Goal: Information Seeking & Learning: Learn about a topic

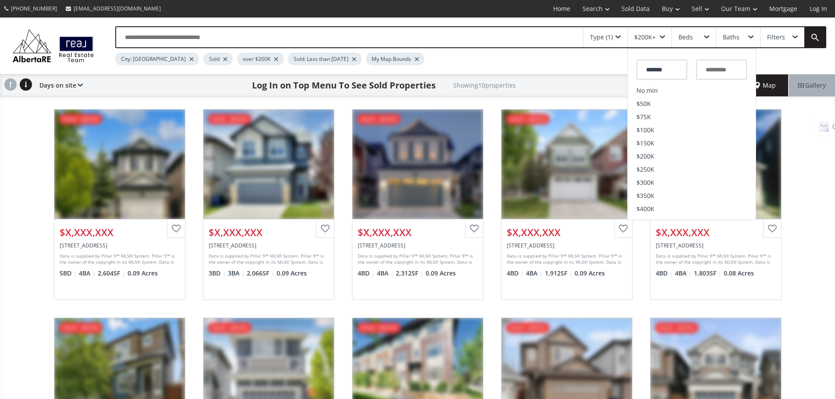
click at [622, 39] on div "Type (1)" at bounding box center [605, 37] width 44 height 20
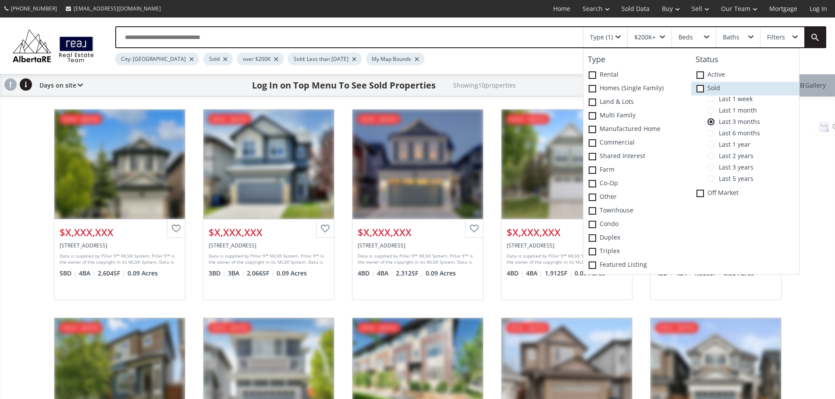
click at [0, 0] on icon at bounding box center [0, 0] width 0 height 0
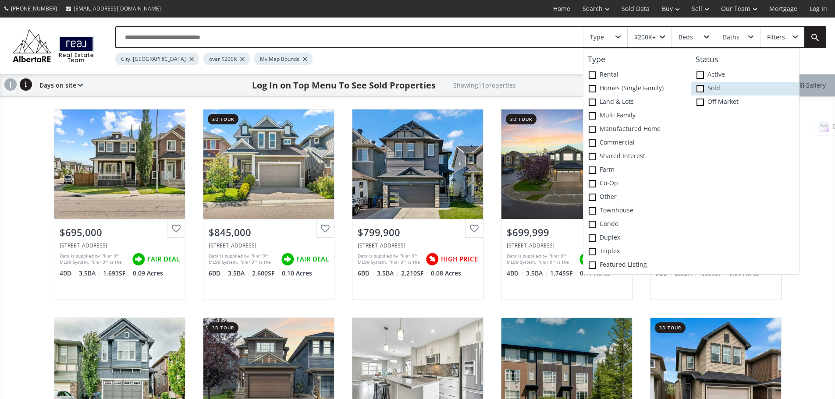
click at [700, 92] on span at bounding box center [700, 88] width 7 height 7
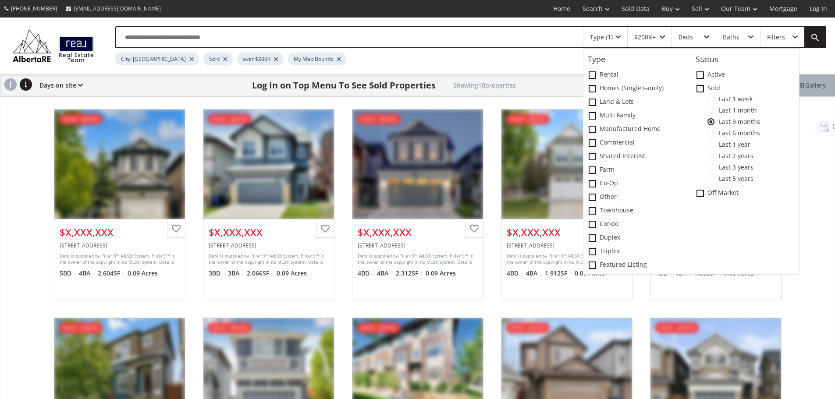
click at [532, 35] on input "text" at bounding box center [349, 37] width 467 height 20
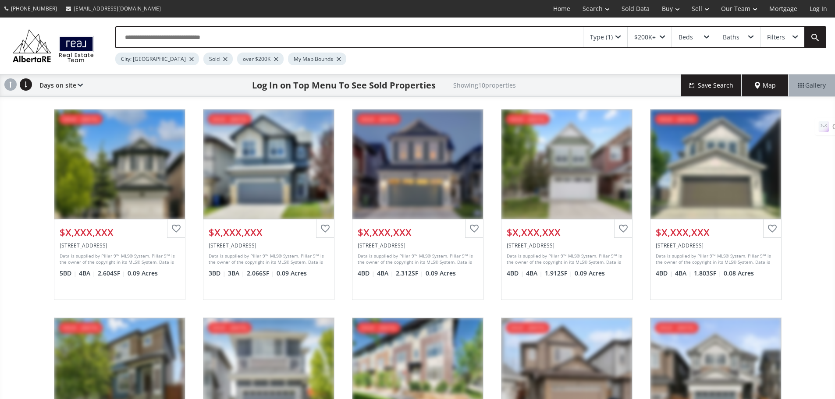
click at [14, 172] on div "Evanston Drive NW Calgary AB T3P 0H7 sold - 08/11/2025 View Photos & Details $X…" at bounding box center [417, 400] width 835 height 601
click at [766, 90] on span "Map" at bounding box center [765, 85] width 21 height 9
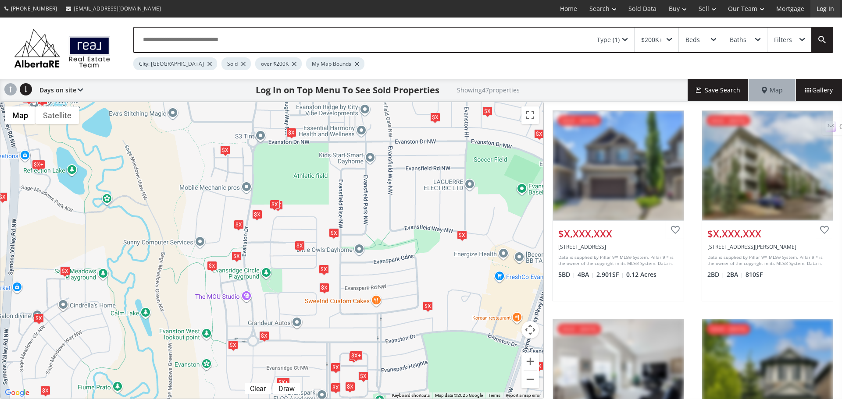
click at [827, 7] on link "Log In" at bounding box center [825, 9] width 30 height 18
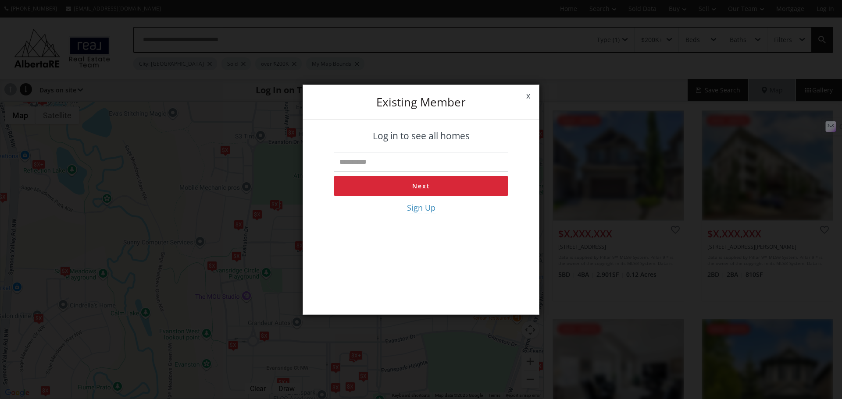
click at [412, 167] on input "text" at bounding box center [421, 162] width 174 height 20
click at [419, 210] on span "Sign Up" at bounding box center [421, 208] width 28 height 11
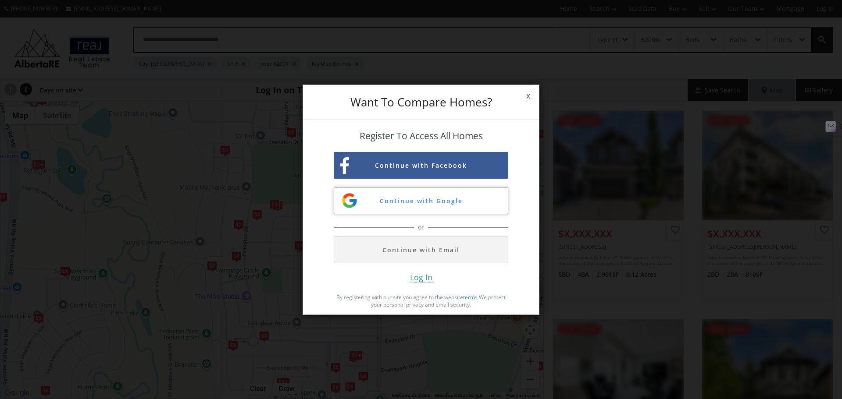
click at [408, 204] on button "Continue with Google" at bounding box center [421, 201] width 174 height 27
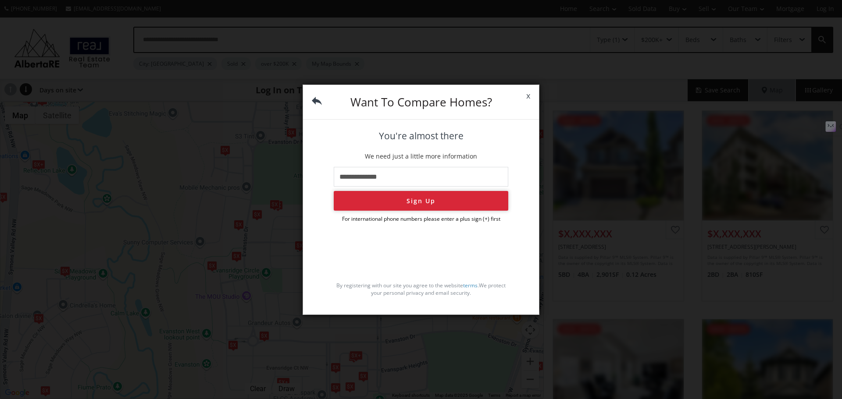
type input "**********"
click at [406, 204] on button "Sign Up" at bounding box center [421, 201] width 174 height 20
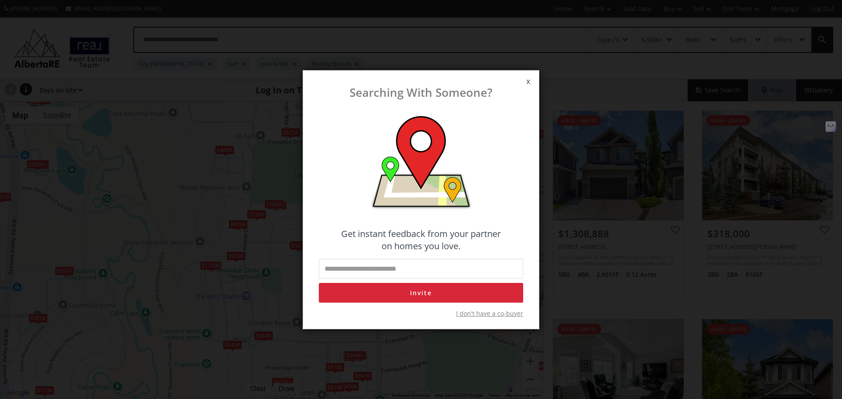
click at [529, 84] on span "x" at bounding box center [527, 81] width 21 height 25
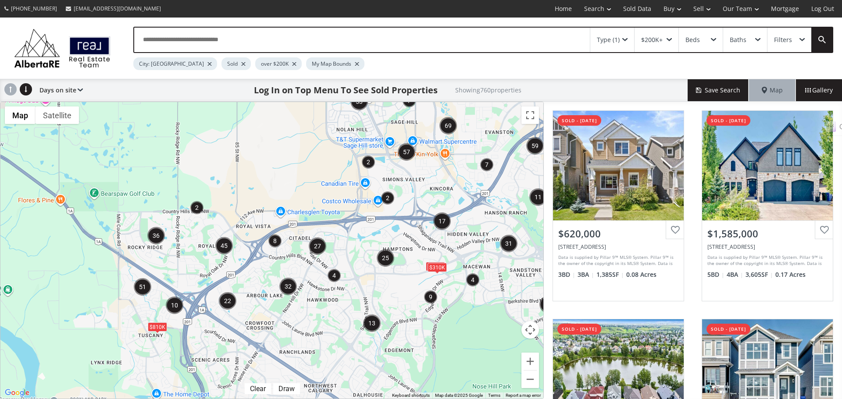
drag, startPoint x: 189, startPoint y: 221, endPoint x: 244, endPoint y: 164, distance: 79.4
click at [244, 164] on div "To navigate, press the arrow keys. $466K $810K $310K" at bounding box center [271, 250] width 543 height 297
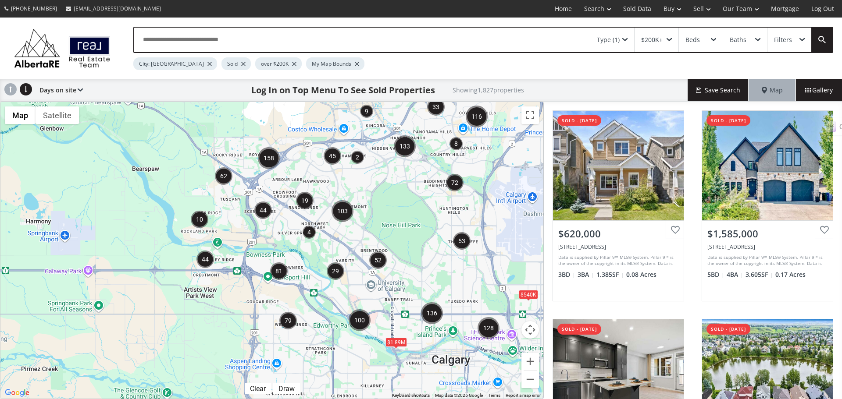
drag, startPoint x: 199, startPoint y: 350, endPoint x: 229, endPoint y: 298, distance: 60.3
click at [229, 298] on div "To navigate, press the arrow keys. $540K $1.89M" at bounding box center [271, 250] width 543 height 297
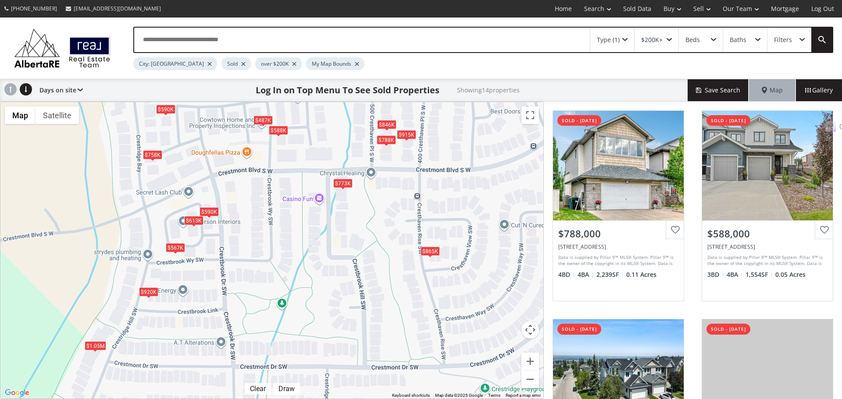
click at [176, 249] on div "$567K" at bounding box center [175, 247] width 19 height 9
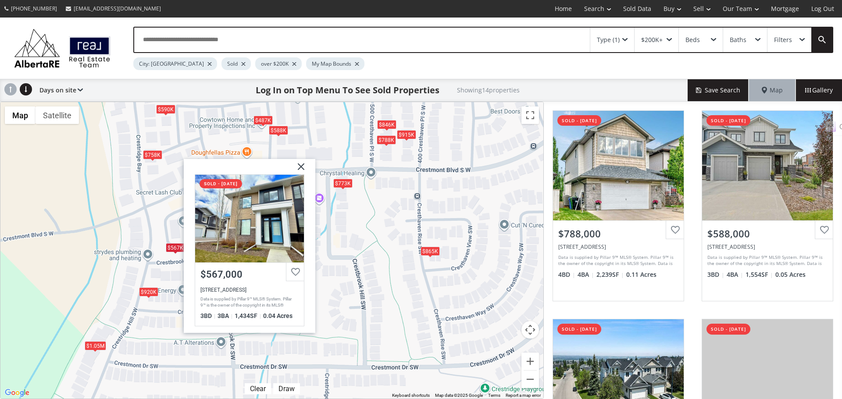
click at [175, 271] on div "To navigate, press the arrow keys. $788K $588K $865K $613K $487K $590K $567K $8…" at bounding box center [271, 250] width 543 height 297
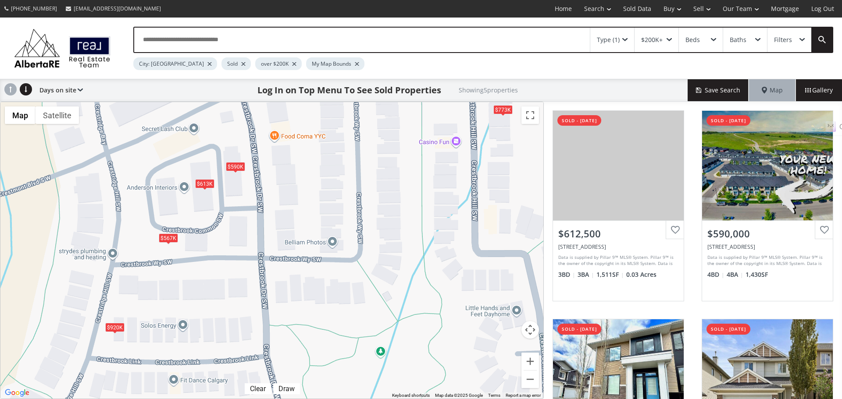
click at [205, 185] on div "$613K" at bounding box center [204, 183] width 19 height 9
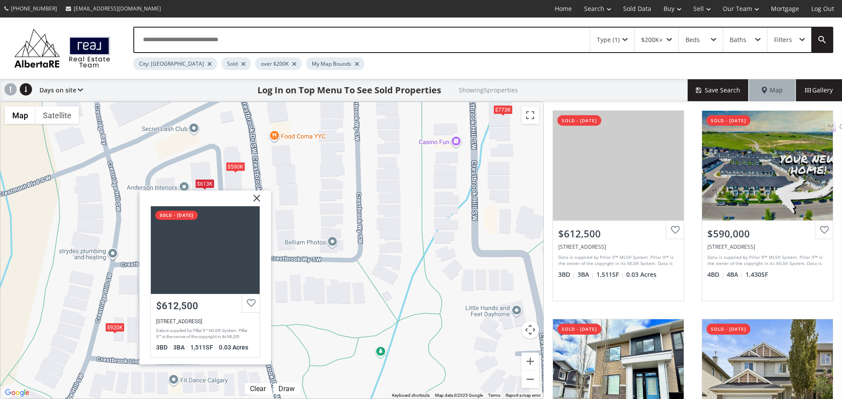
click at [125, 234] on div "To navigate, press the arrow keys. $613K $590K $567K $773K $920K Crestbrook Com…" at bounding box center [271, 250] width 543 height 297
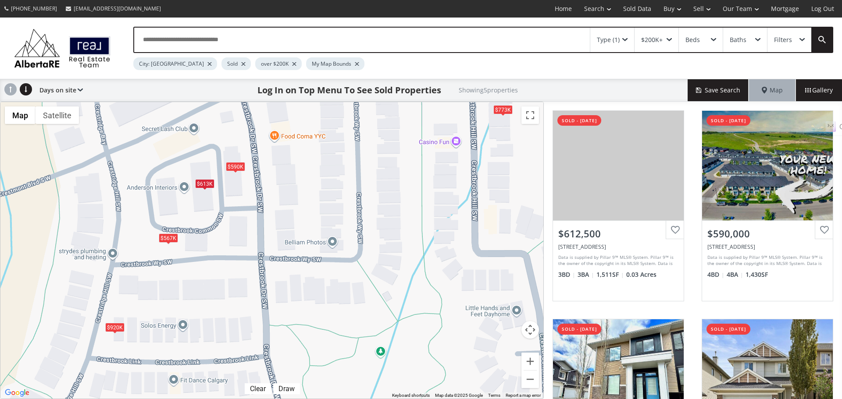
click at [169, 238] on div "$567K" at bounding box center [168, 238] width 19 height 9
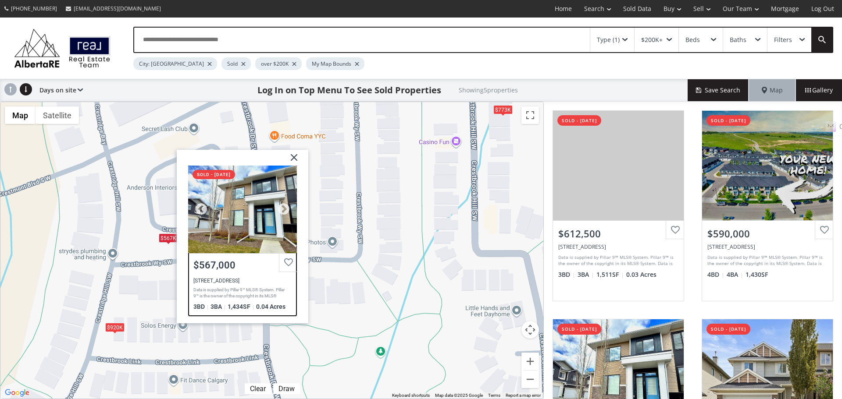
click at [244, 267] on div "$567,000" at bounding box center [242, 265] width 98 height 11
click at [293, 159] on img at bounding box center [291, 160] width 22 height 22
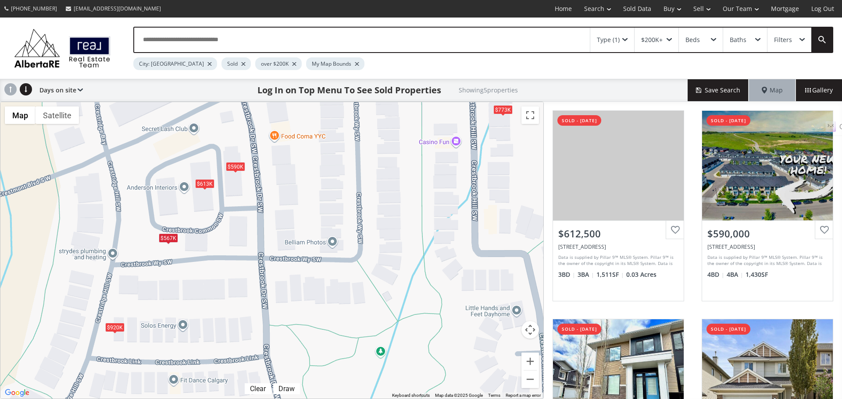
click at [238, 171] on div "To navigate, press the arrow keys. $613K $590K $567K $773K $920K" at bounding box center [271, 250] width 543 height 297
click at [203, 185] on div "$613K" at bounding box center [204, 183] width 19 height 9
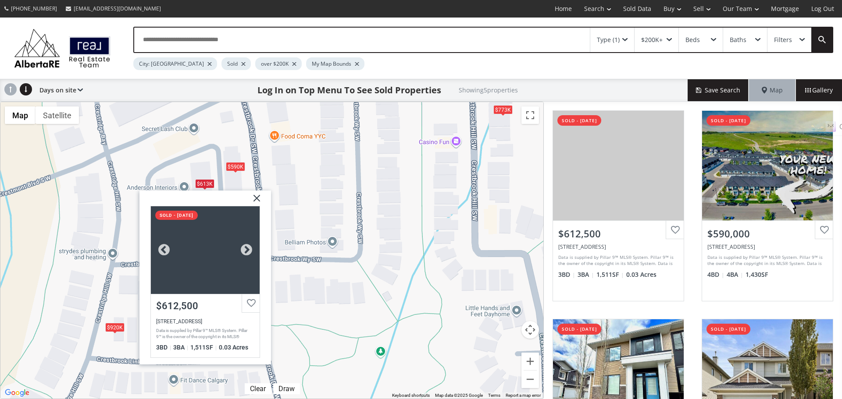
click at [206, 323] on div "208 Crestbrook Common SW, Calgary, AB T3B 6L1" at bounding box center [205, 321] width 98 height 6
click at [260, 196] on img at bounding box center [253, 201] width 22 height 22
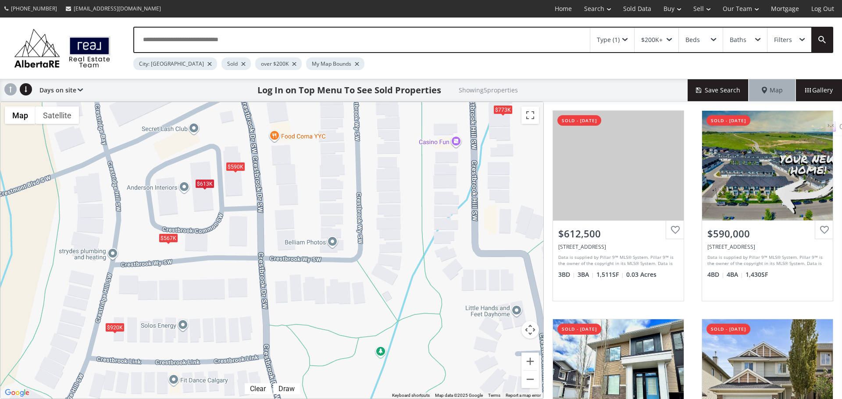
click at [235, 167] on div "$590K" at bounding box center [235, 166] width 19 height 9
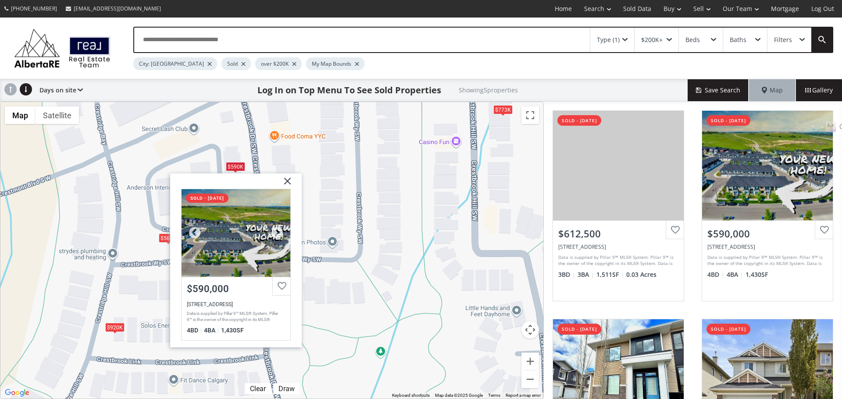
click at [218, 307] on div "[STREET_ADDRESS]" at bounding box center [236, 304] width 98 height 6
click at [285, 182] on img at bounding box center [284, 184] width 22 height 22
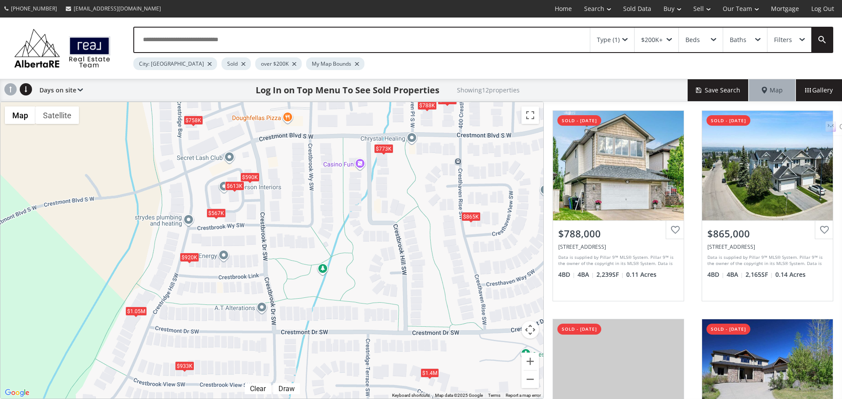
click at [190, 121] on div "$758K" at bounding box center [193, 119] width 19 height 9
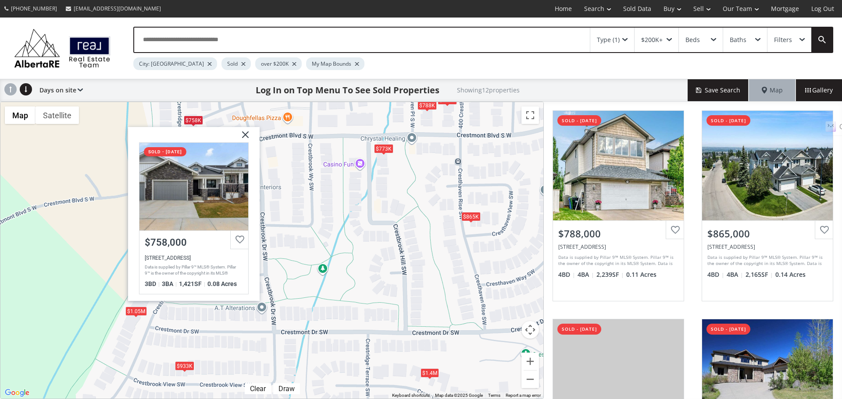
click at [245, 135] on img at bounding box center [242, 138] width 22 height 22
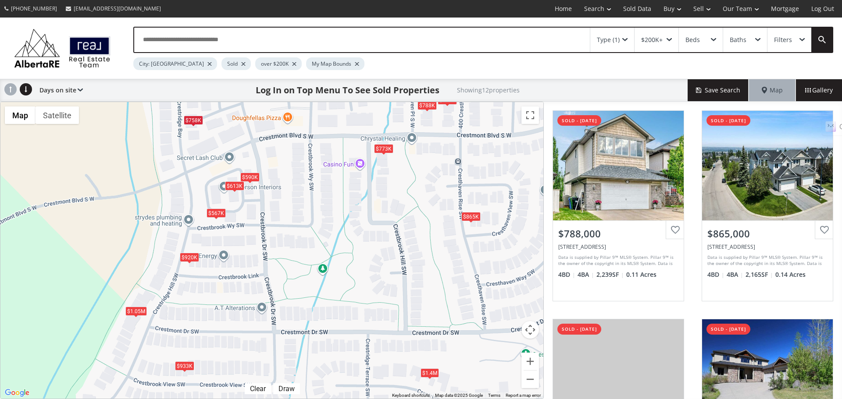
click at [133, 310] on div "$1.05M" at bounding box center [135, 310] width 21 height 9
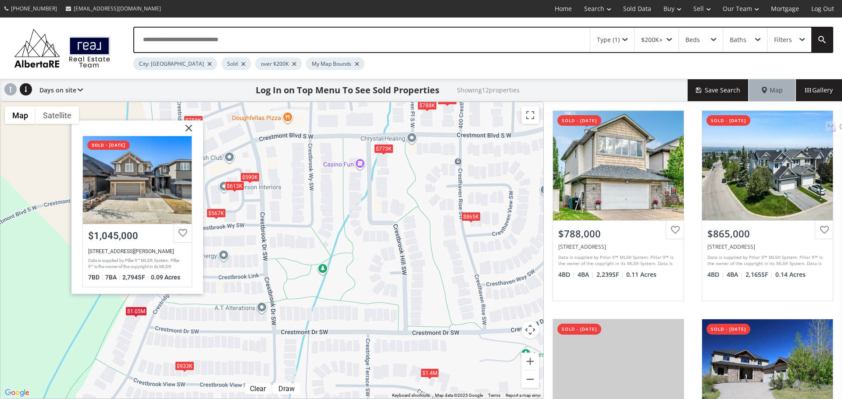
click at [186, 130] on img at bounding box center [185, 131] width 22 height 22
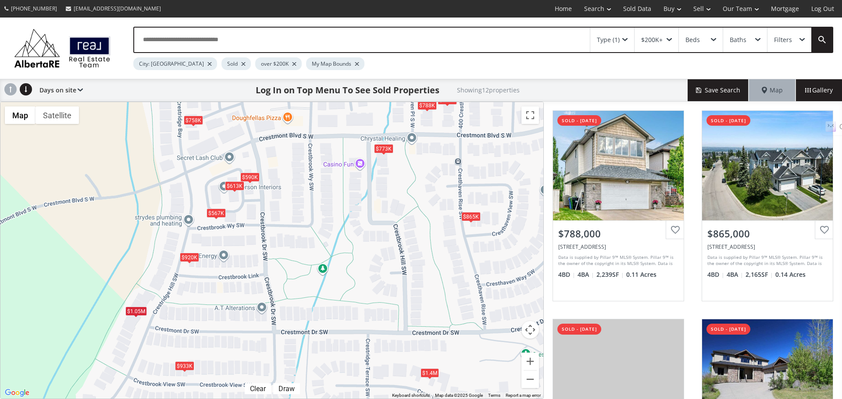
click at [428, 374] on div "$1.4M" at bounding box center [429, 372] width 18 height 9
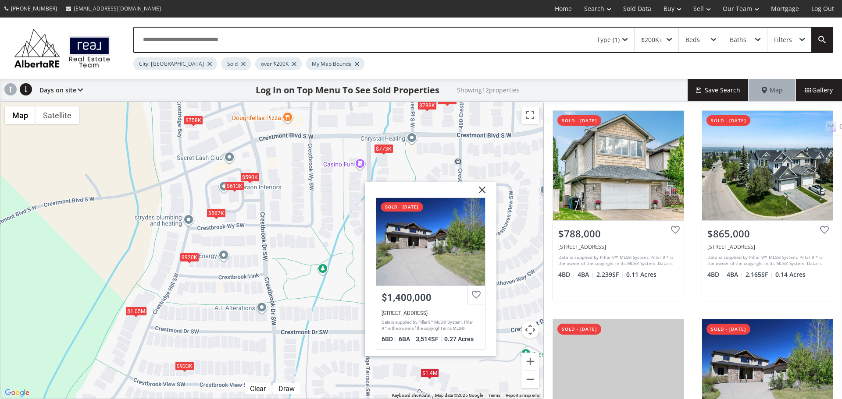
click at [356, 362] on div "To navigate, press the arrow keys. $788K $865K $613K $1.4M $590K $567K $915K $7…" at bounding box center [271, 250] width 543 height 297
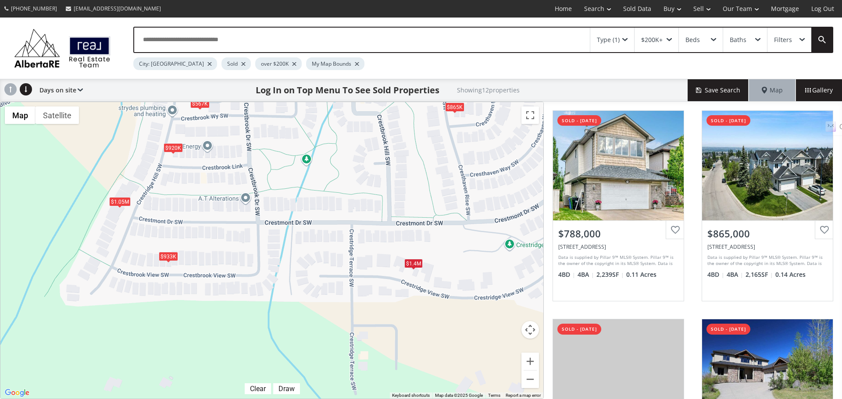
drag, startPoint x: 321, startPoint y: 368, endPoint x: 305, endPoint y: 256, distance: 113.4
click at [305, 256] on div "To navigate, press the arrow keys. $788K $865K $613K $1.4M $590K $567K $915K $7…" at bounding box center [271, 250] width 543 height 297
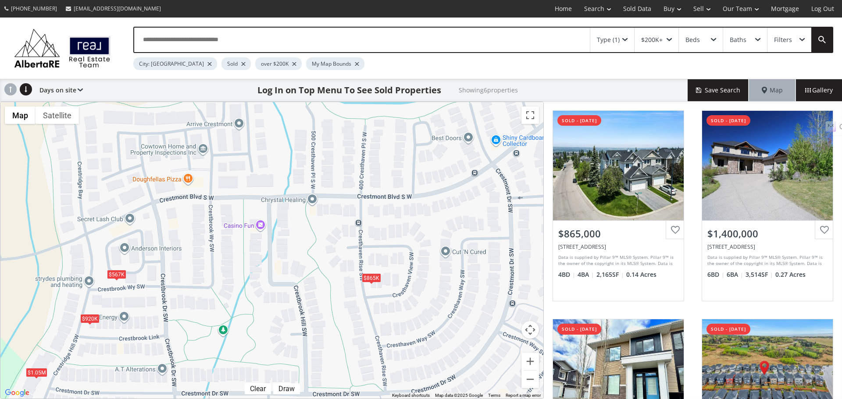
drag, startPoint x: 335, startPoint y: 211, endPoint x: 252, endPoint y: 385, distance: 192.5
click at [252, 385] on div "To navigate, press the arrow keys. $865K $1.4M $567K $933K $1.05M $920K Map Ter…" at bounding box center [271, 250] width 543 height 297
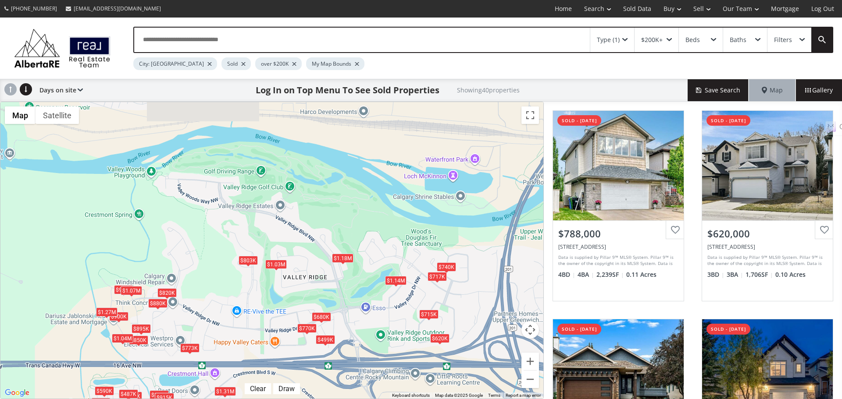
drag, startPoint x: 363, startPoint y: 277, endPoint x: 285, endPoint y: 418, distance: 160.5
click at [285, 399] on html "(587) 819-0007 info@AlbertaRE.com Home Search Search By Map Advanced Search Cal…" at bounding box center [421, 199] width 842 height 399
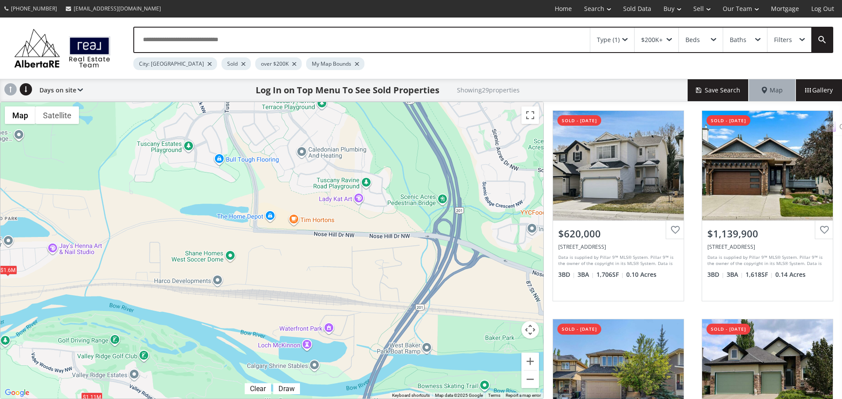
drag, startPoint x: 328, startPoint y: 164, endPoint x: 181, endPoint y: 336, distance: 226.4
click at [181, 336] on div "To navigate, press the arrow keys. $620K $1.14M $900K $1.11M $740K $816K $680K …" at bounding box center [271, 250] width 543 height 297
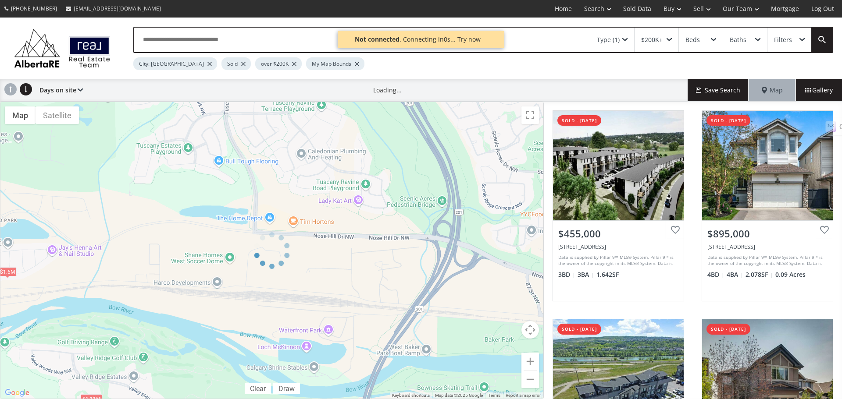
click at [530, 379] on div at bounding box center [272, 251] width 544 height 298
click at [529, 380] on div "← Move left → Move right ↑ Move up ↓ Move down + Zoom in - Zoom out Home Jump l…" at bounding box center [272, 251] width 544 height 298
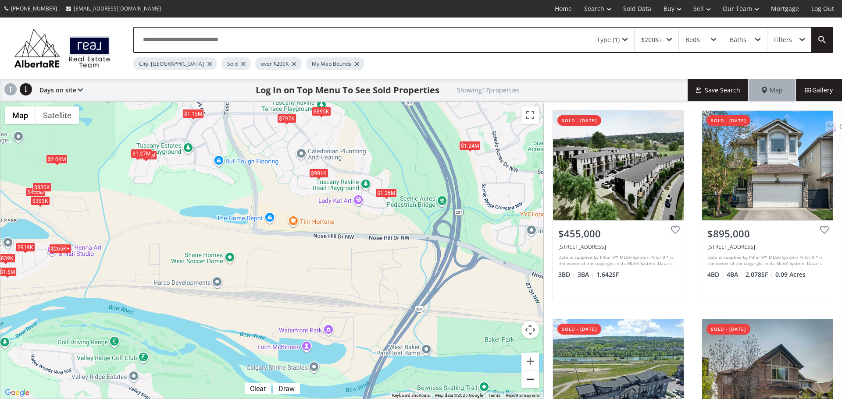
click at [529, 380] on button "Zoom out" at bounding box center [530, 380] width 18 height 18
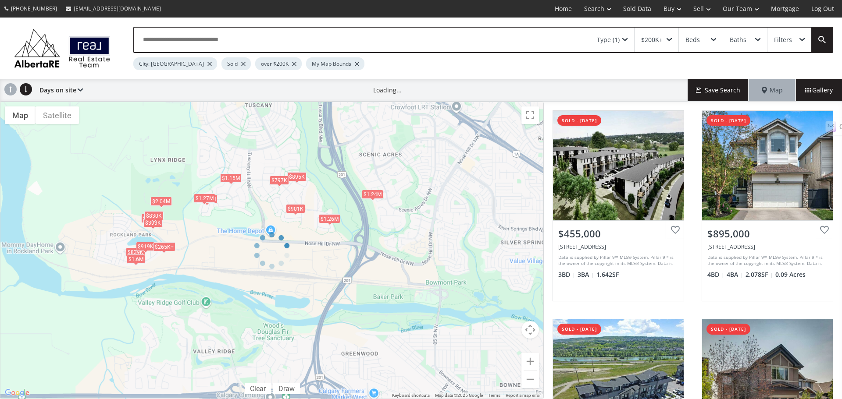
click at [529, 380] on div at bounding box center [272, 251] width 544 height 298
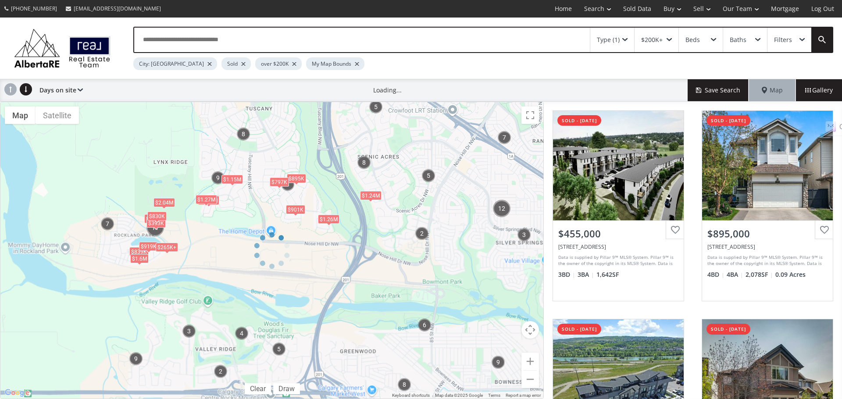
click at [529, 380] on div at bounding box center [272, 251] width 544 height 298
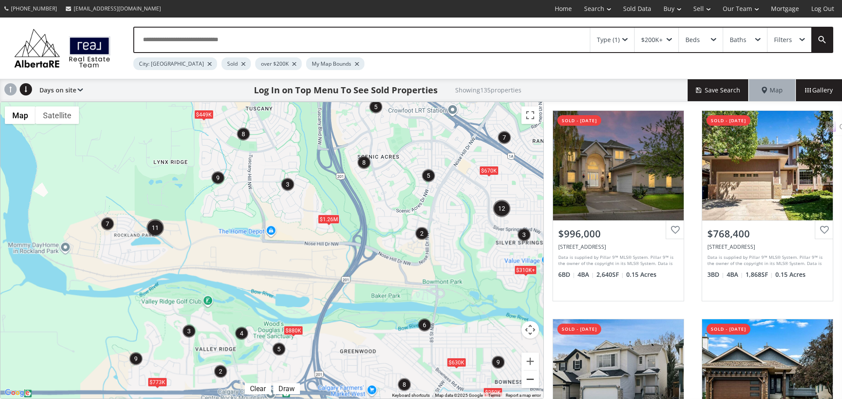
click at [528, 380] on button "Zoom out" at bounding box center [530, 380] width 18 height 18
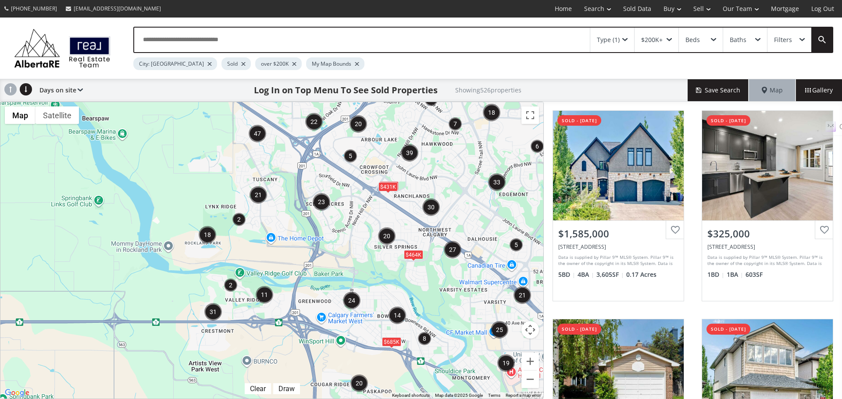
drag, startPoint x: 409, startPoint y: 167, endPoint x: 363, endPoint y: 180, distance: 48.2
click at [334, 283] on div "← Move left → Move right ↑ Move up ↓ Move down + Zoom in - Zoom out Home Jump l…" at bounding box center [272, 251] width 544 height 298
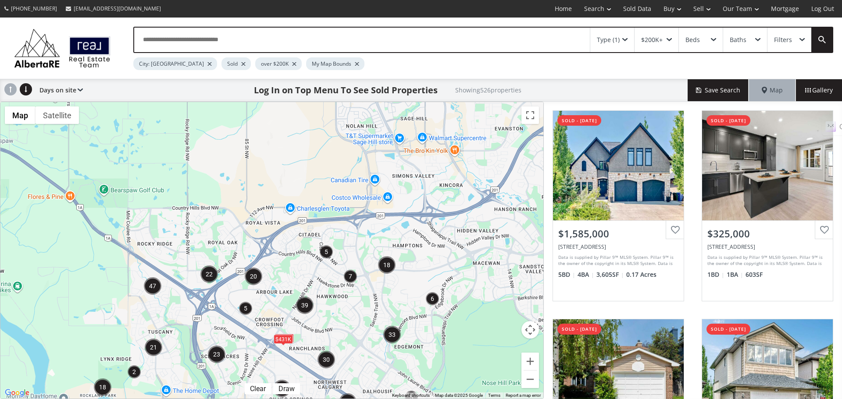
drag, startPoint x: 368, startPoint y: 166, endPoint x: 268, endPoint y: 295, distance: 163.4
click at [267, 296] on div "To navigate, press the arrow keys. $465K $464K $431K $685K" at bounding box center [271, 250] width 543 height 297
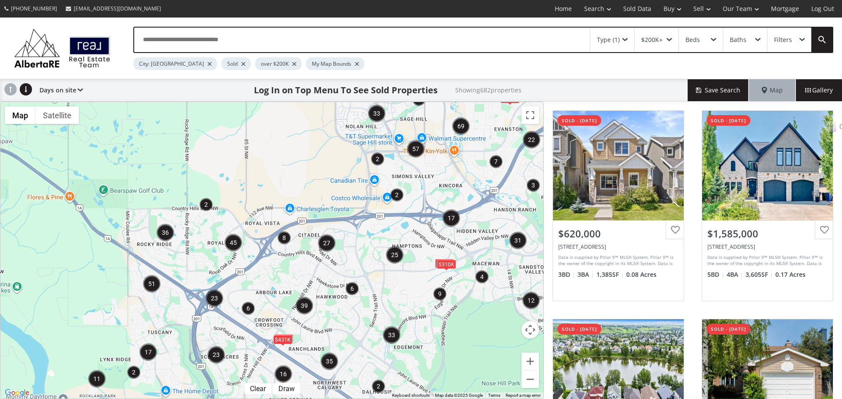
drag, startPoint x: 327, startPoint y: 116, endPoint x: 322, endPoint y: 167, distance: 50.6
click at [268, 176] on div "← Move left → Move right ↑ Move up ↓ Move down + Zoom in - Zoom out Home Jump l…" at bounding box center [272, 251] width 544 height 298
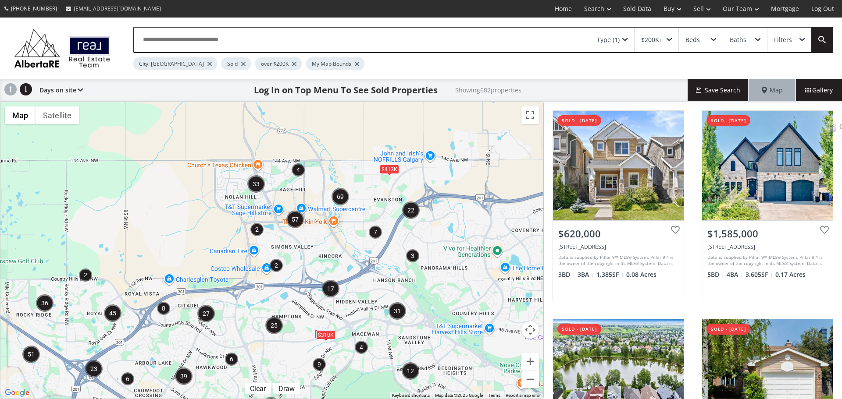
drag, startPoint x: 312, startPoint y: 167, endPoint x: 204, endPoint y: 232, distance: 126.1
click at [193, 236] on div "To navigate, press the arrow keys. $465K $466K $310K $413K $431K" at bounding box center [271, 250] width 543 height 297
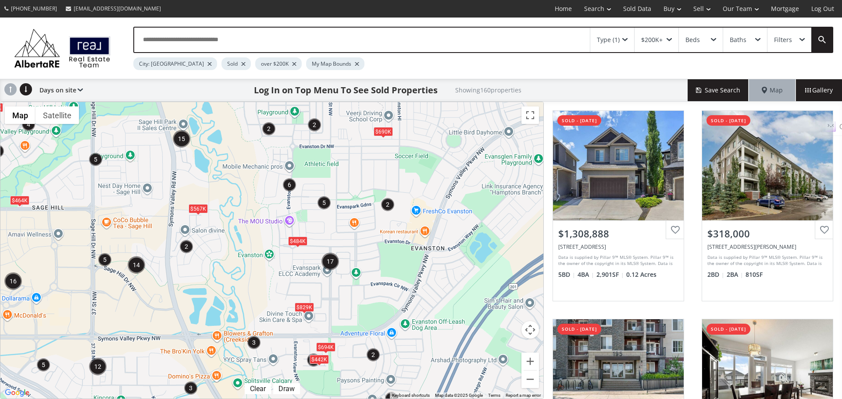
drag, startPoint x: 386, startPoint y: 197, endPoint x: 243, endPoint y: 206, distance: 143.2
click at [243, 206] on div "To navigate, press the arrow keys. $261K $540K $580K $793K $829K $694K $860K $4…" at bounding box center [271, 250] width 543 height 297
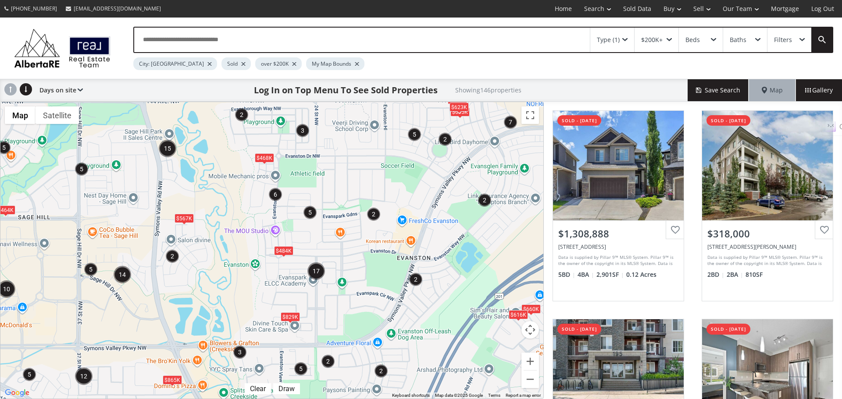
drag, startPoint x: 320, startPoint y: 182, endPoint x: 305, endPoint y: 193, distance: 18.5
click at [305, 193] on div "To navigate, press the arrow keys. $660K $490K $829K $865K $635K $464K $567K $4…" at bounding box center [271, 250] width 543 height 297
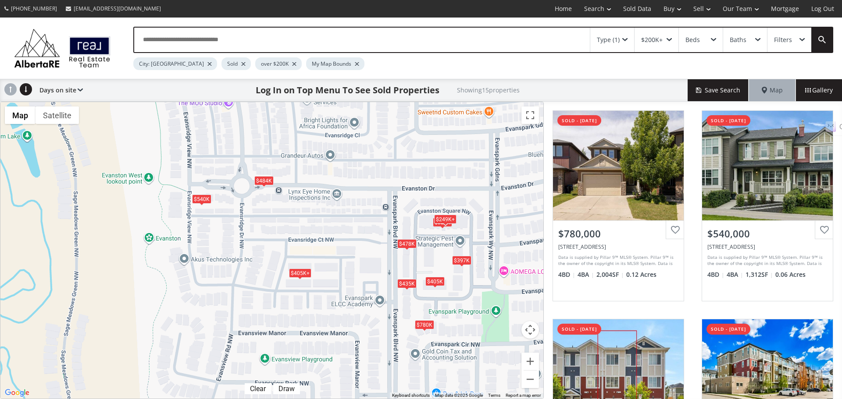
click at [295, 274] on div "$405K+" at bounding box center [300, 272] width 22 height 9
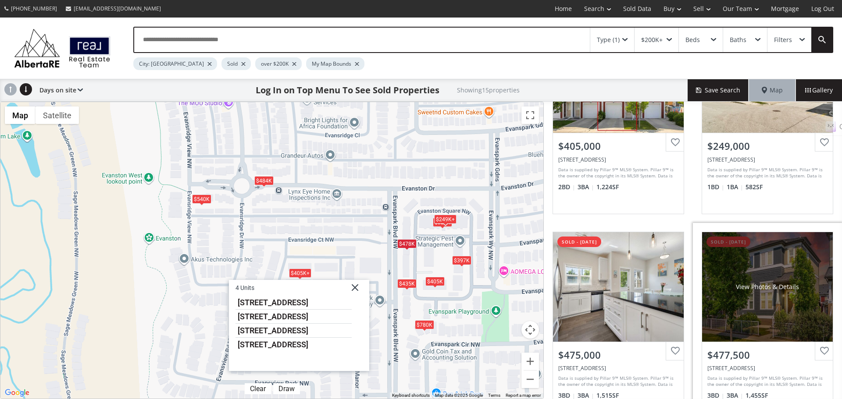
scroll to position [307, 0]
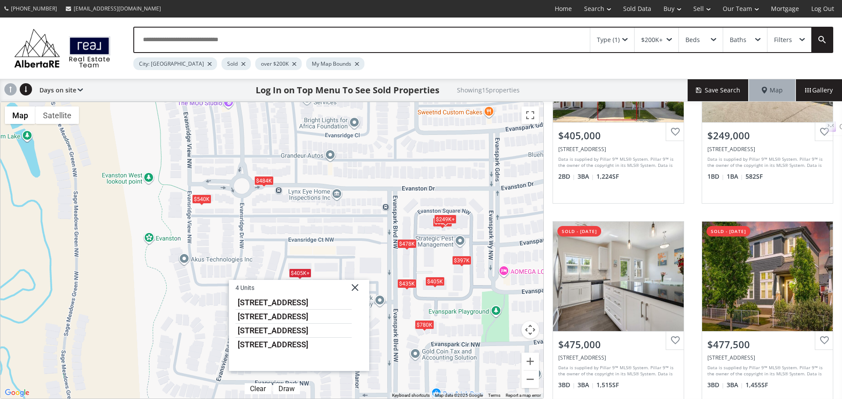
click at [327, 266] on div "To navigate, press the arrow keys. $780K $540K $405K+ $249K+ $405K+ $478K $323K…" at bounding box center [271, 250] width 543 height 297
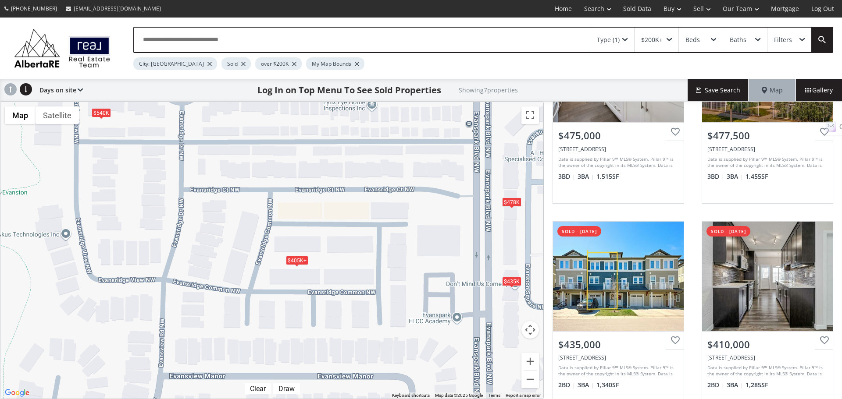
click at [296, 260] on div "$405K+" at bounding box center [297, 260] width 22 height 9
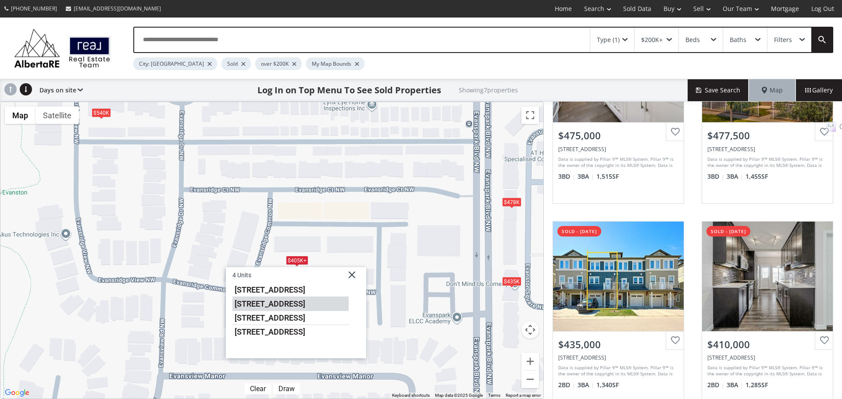
click at [295, 305] on li "503 Evansridge Common NW" at bounding box center [290, 304] width 116 height 14
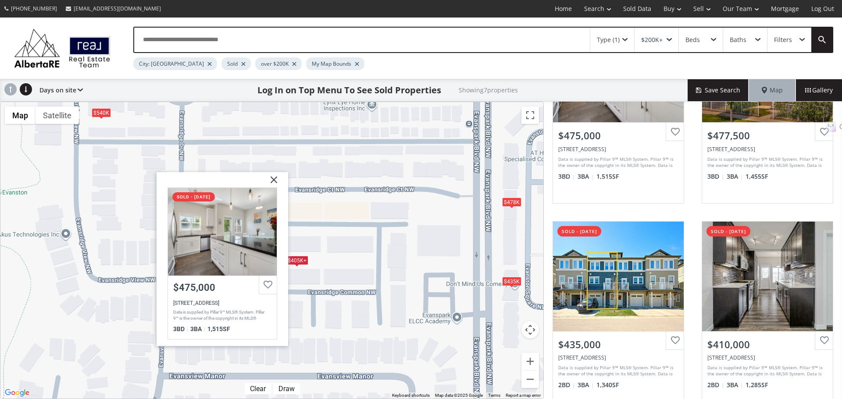
click at [295, 262] on div "$405K+" at bounding box center [297, 260] width 22 height 9
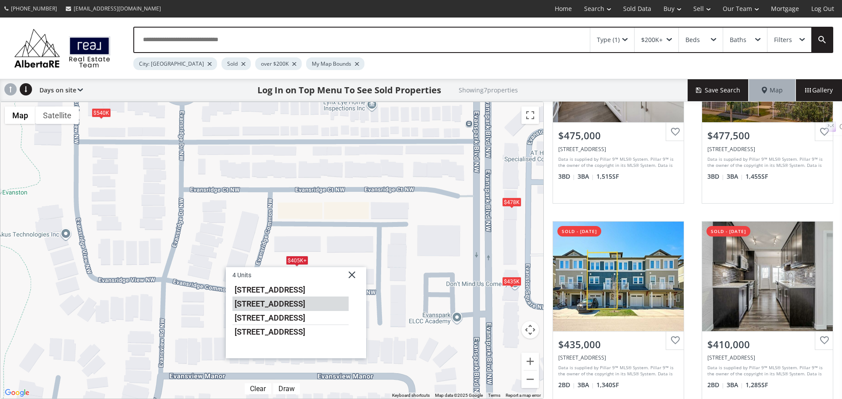
click at [294, 304] on li "503 Evansridge Common NW" at bounding box center [290, 304] width 116 height 14
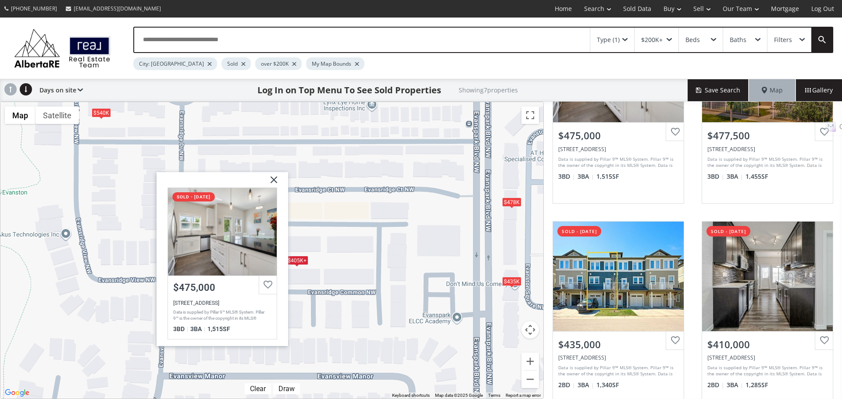
click at [298, 262] on div "$405K+" at bounding box center [297, 260] width 22 height 9
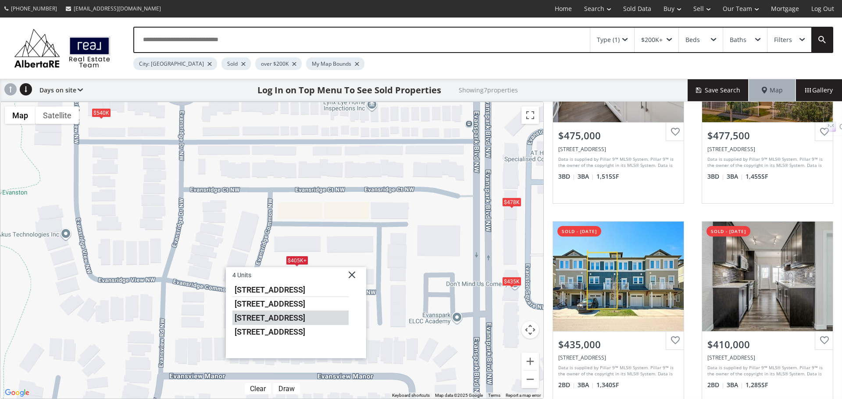
click at [280, 320] on li "804 Evansridge Common NW" at bounding box center [290, 318] width 116 height 14
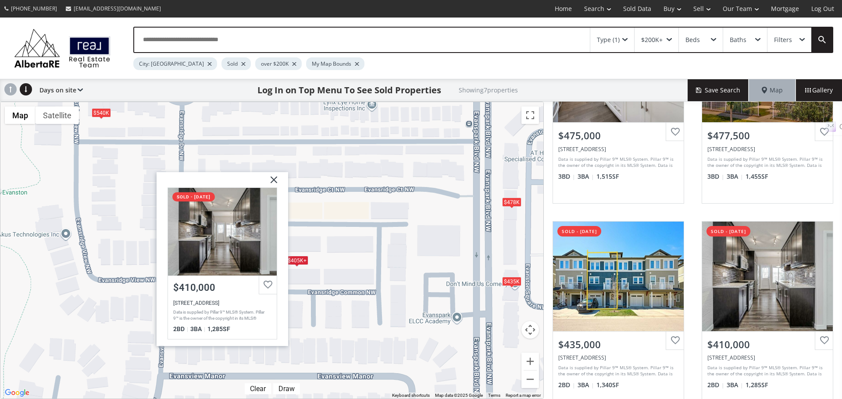
click at [294, 261] on div "$405K+" at bounding box center [297, 260] width 22 height 9
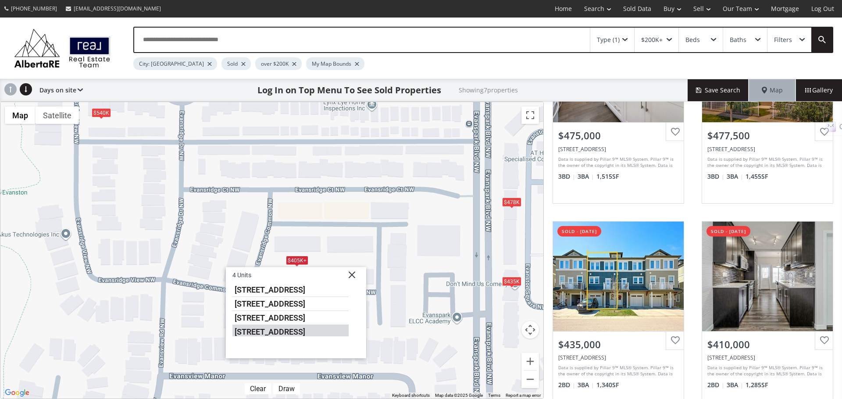
click at [284, 334] on li "603 Evansridge Common NW" at bounding box center [290, 330] width 116 height 11
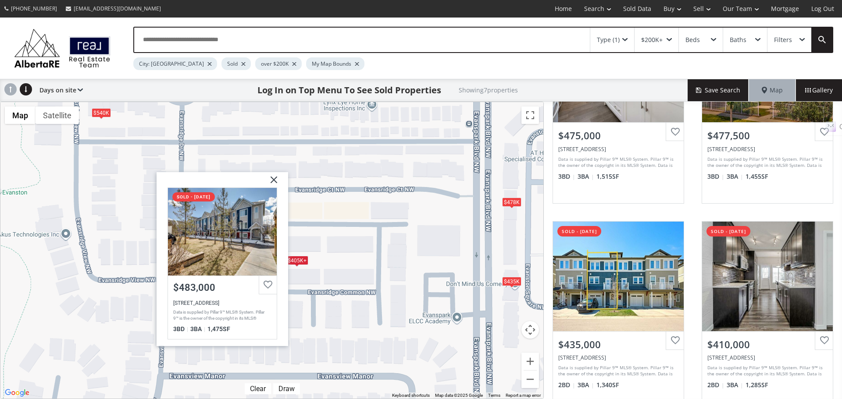
click at [297, 260] on div "$405K+" at bounding box center [297, 260] width 22 height 9
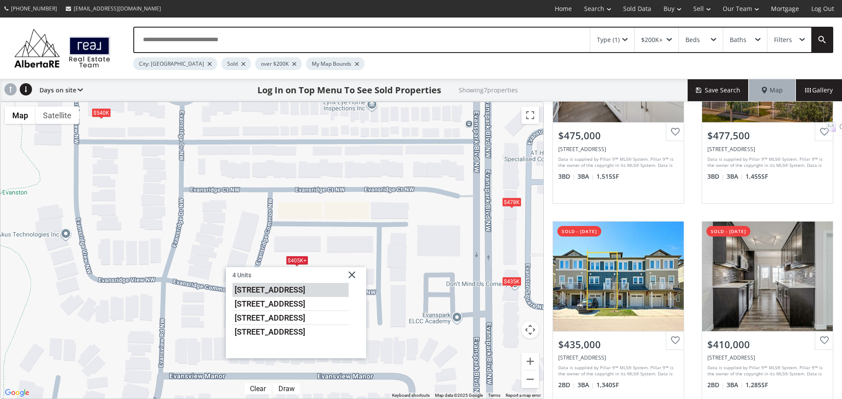
click at [289, 293] on li "1113 Evansridge Common NW" at bounding box center [290, 290] width 116 height 14
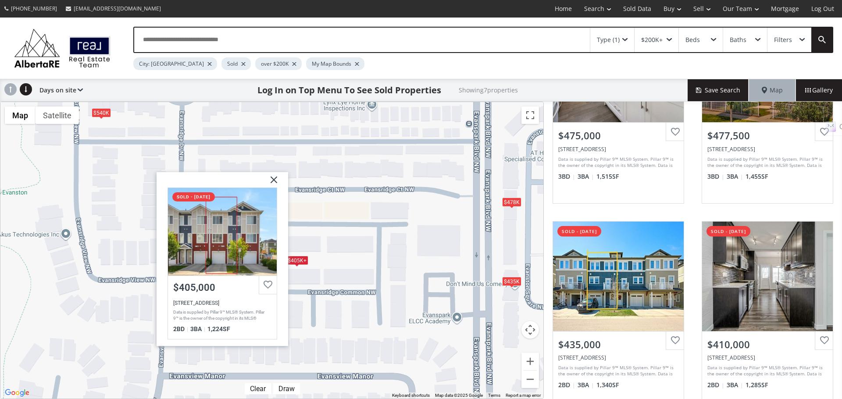
click at [297, 263] on div "$405K+" at bounding box center [297, 260] width 22 height 9
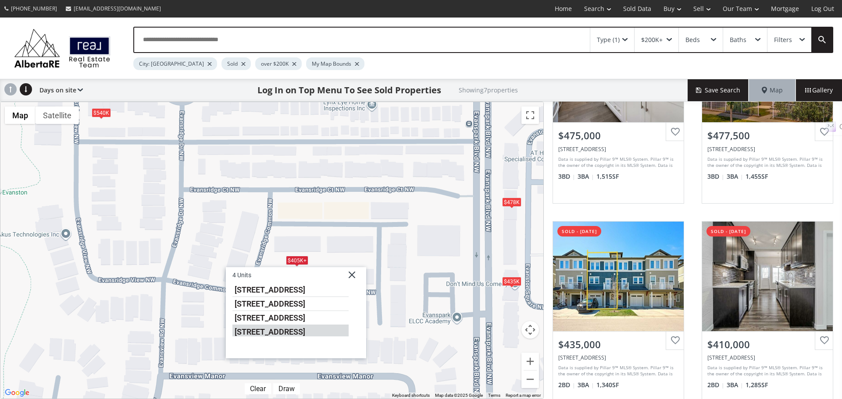
click at [292, 337] on li "603 Evansridge Common NW" at bounding box center [290, 330] width 116 height 11
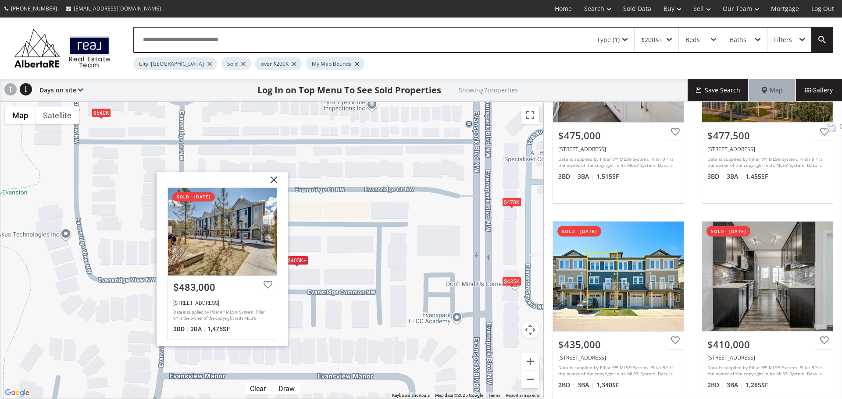
click at [273, 180] on img at bounding box center [271, 183] width 22 height 22
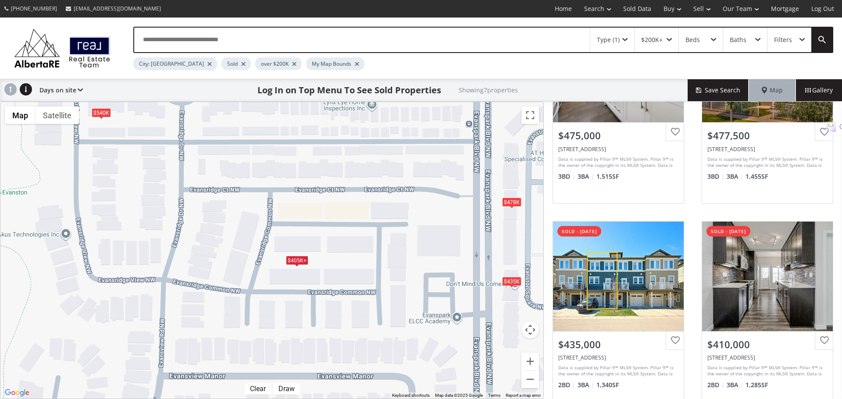
click at [669, 38] on span at bounding box center [668, 40] width 5 height 4
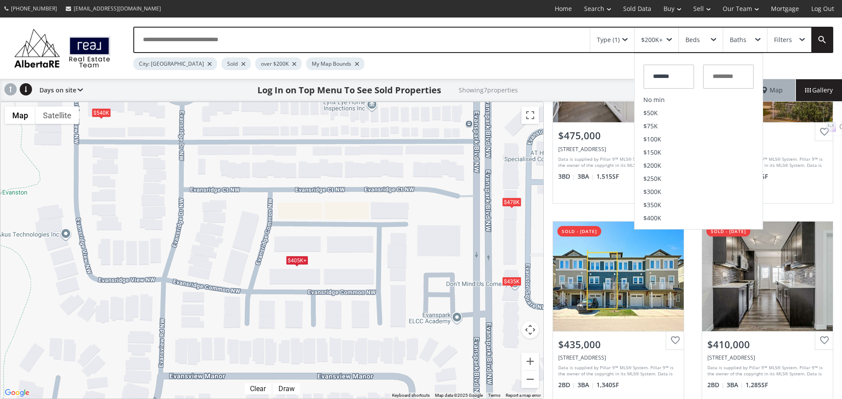
click at [626, 39] on span at bounding box center [624, 40] width 5 height 4
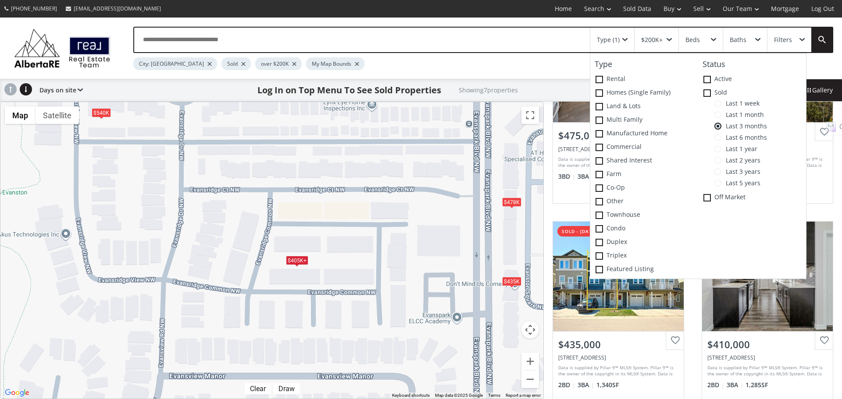
click at [733, 160] on span "Last 2 years" at bounding box center [740, 160] width 39 height 7
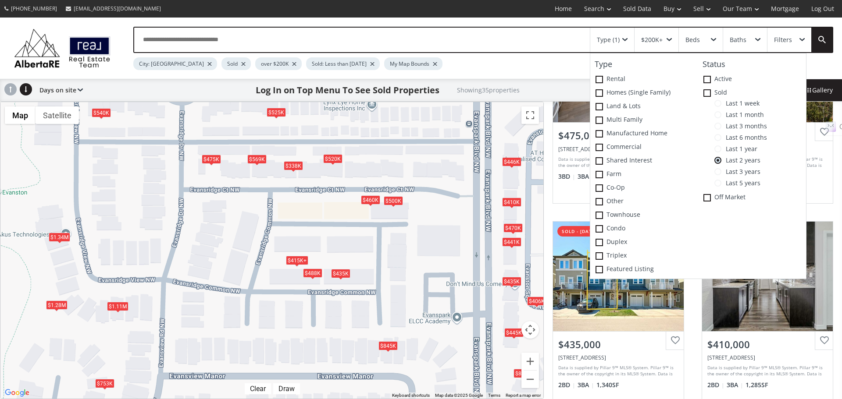
click at [291, 259] on div "$415K+" at bounding box center [297, 260] width 22 height 9
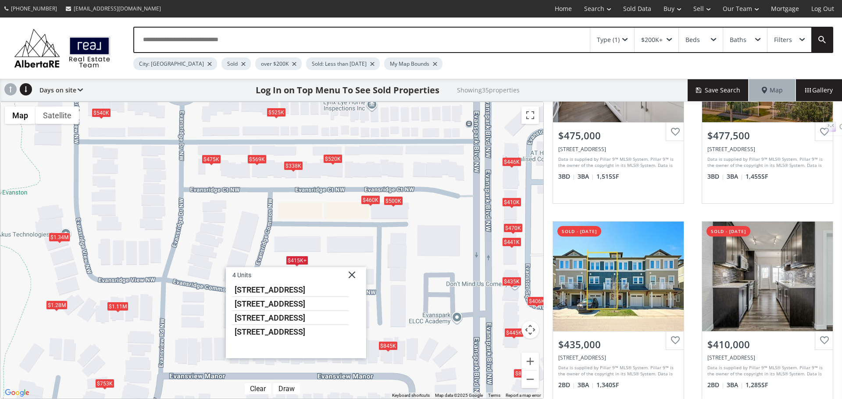
click at [320, 256] on div "To navigate, press the arrow keys. $540K $405K+ $405K+ $478K $435K $405K+ $405K…" at bounding box center [271, 250] width 543 height 297
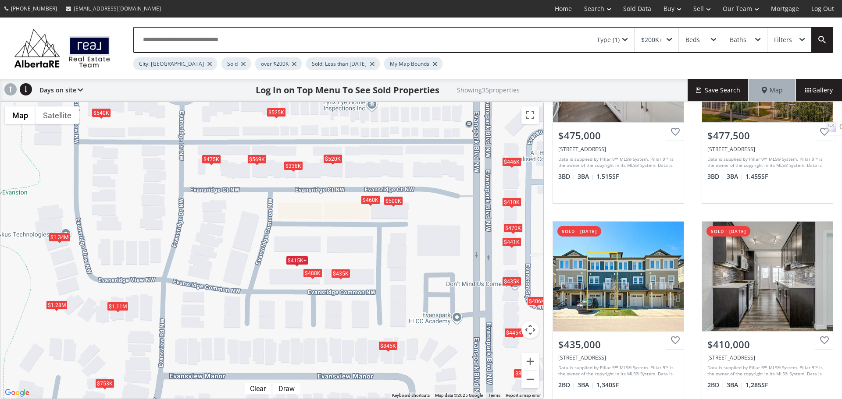
click at [310, 273] on div "$488K" at bounding box center [312, 272] width 19 height 9
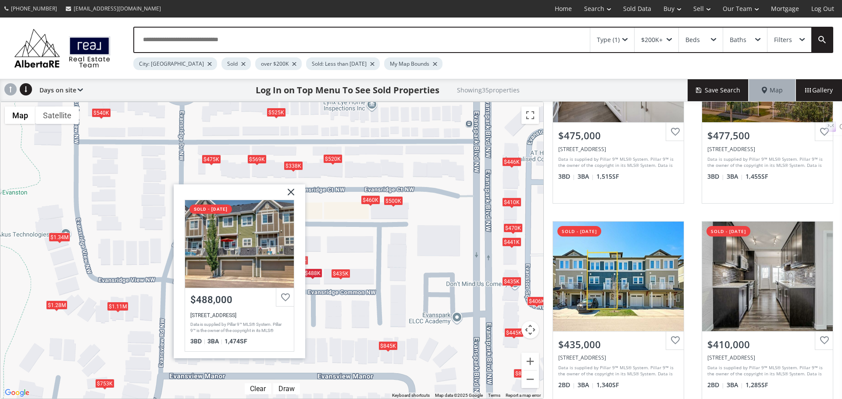
click at [338, 274] on div "$435K" at bounding box center [340, 273] width 19 height 9
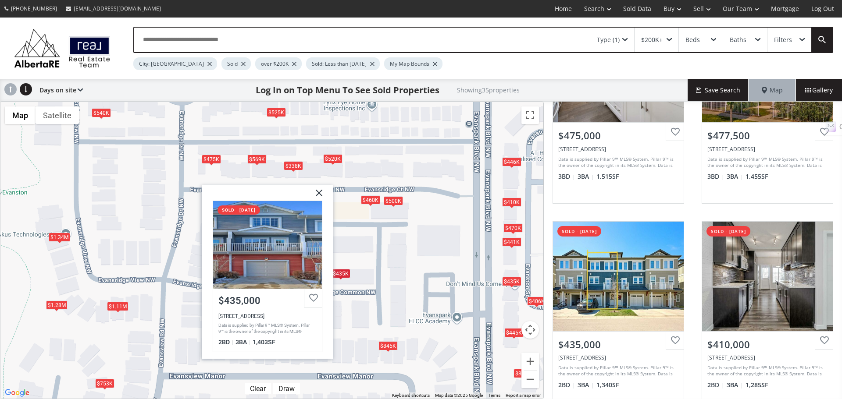
click at [353, 263] on div "To navigate, press the arrow keys. $540K $405K+ $405K+ $478K $435K $405K+ $405K…" at bounding box center [271, 250] width 543 height 297
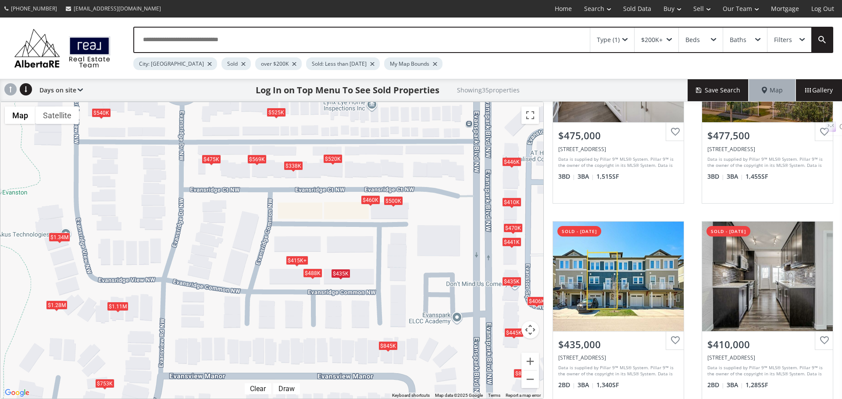
click at [308, 274] on div "$488K" at bounding box center [312, 272] width 19 height 9
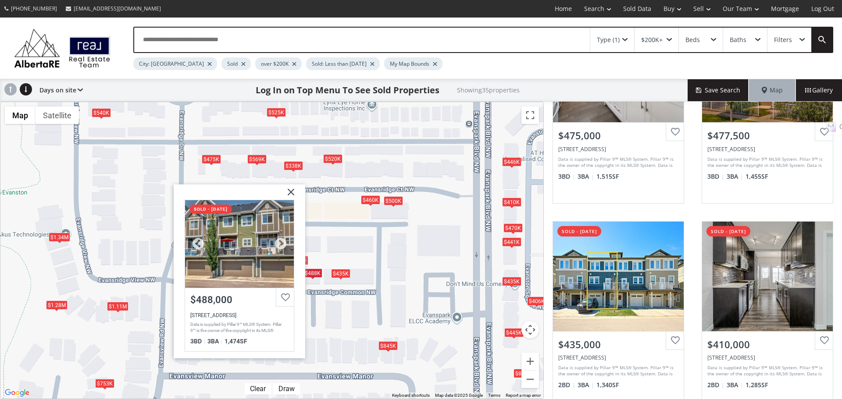
click at [226, 313] on div "$488,000 511 EVANSRIDGE Common NW, Calgary, AB T3P 0P3 Data is supplied by Pill…" at bounding box center [239, 318] width 109 height 60
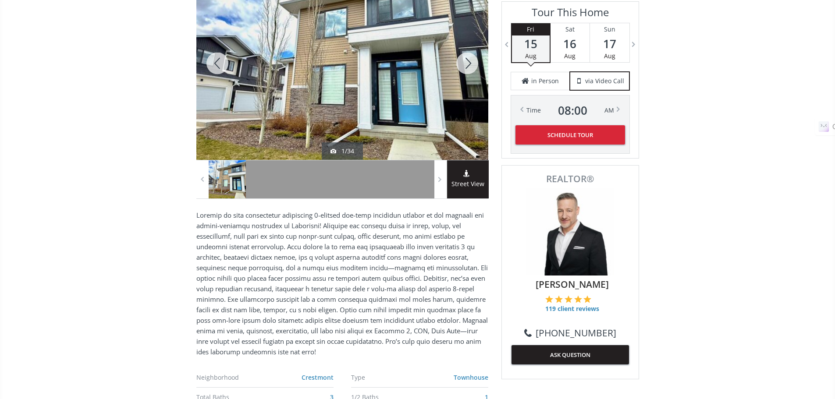
scroll to position [44, 0]
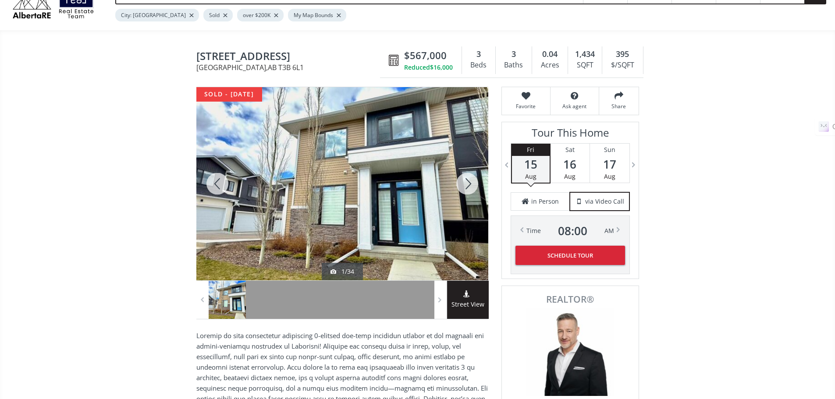
click at [469, 187] on div at bounding box center [467, 183] width 42 height 193
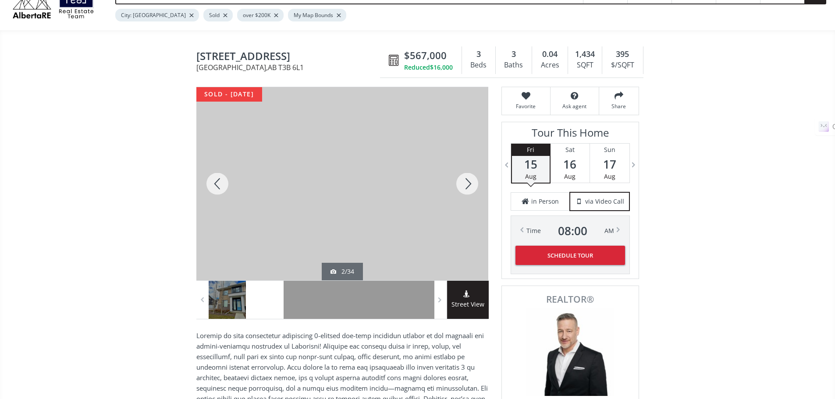
click at [469, 187] on div at bounding box center [467, 183] width 42 height 193
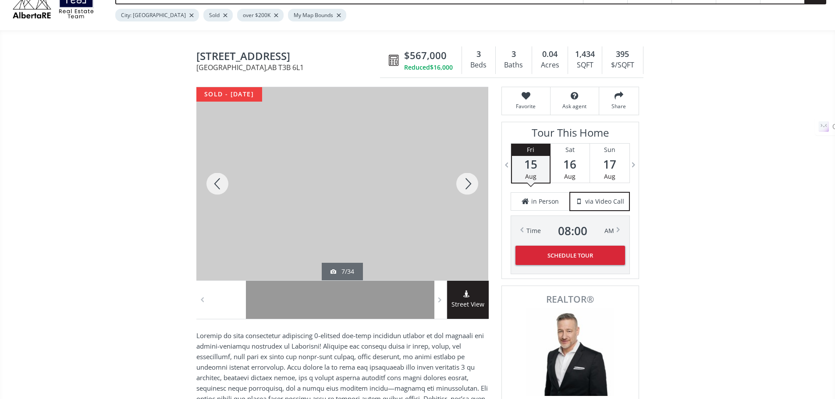
click at [469, 187] on div at bounding box center [467, 183] width 42 height 193
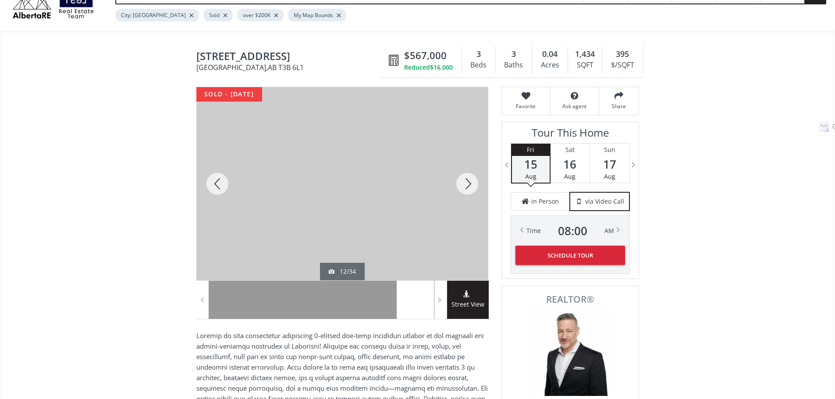
click at [469, 187] on div at bounding box center [467, 183] width 42 height 193
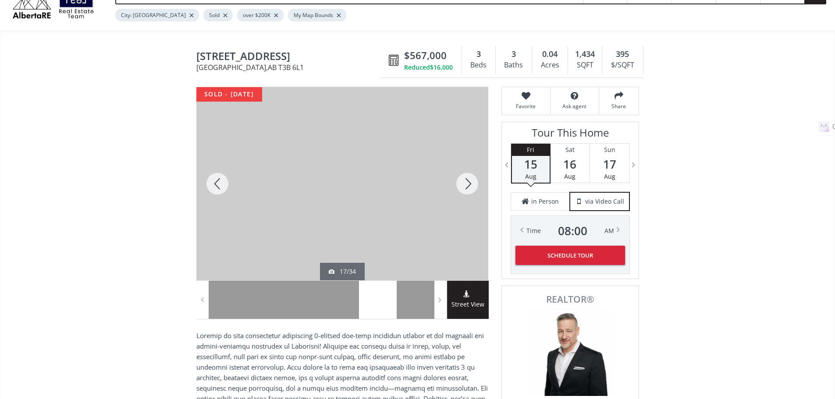
click at [469, 187] on div at bounding box center [467, 183] width 42 height 193
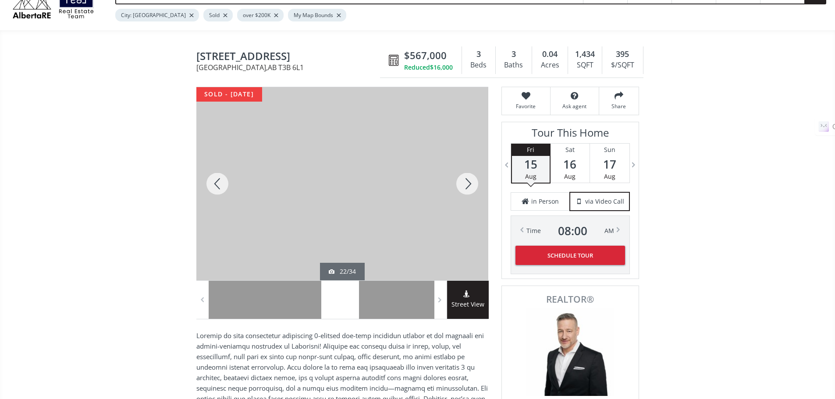
click at [469, 187] on div at bounding box center [467, 183] width 42 height 193
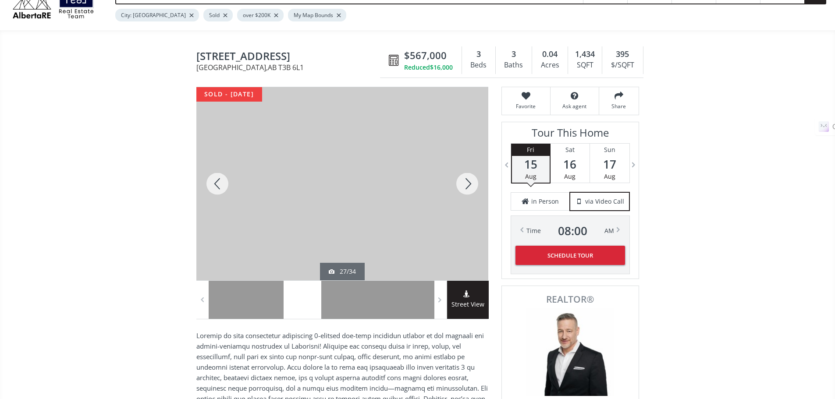
click at [469, 187] on div at bounding box center [467, 183] width 42 height 193
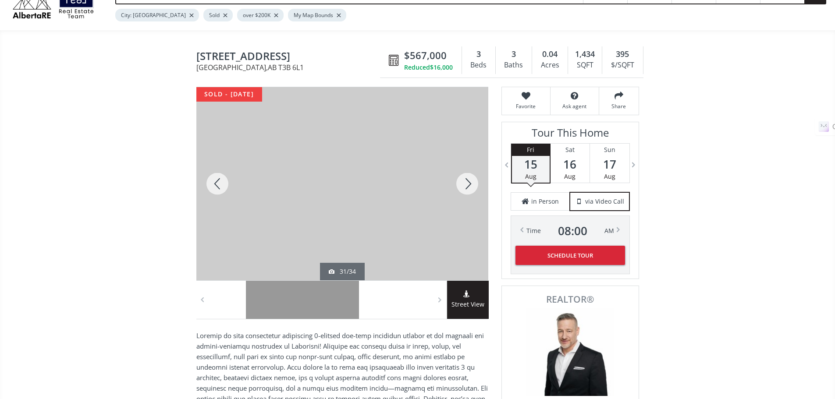
click at [469, 187] on div at bounding box center [467, 183] width 42 height 193
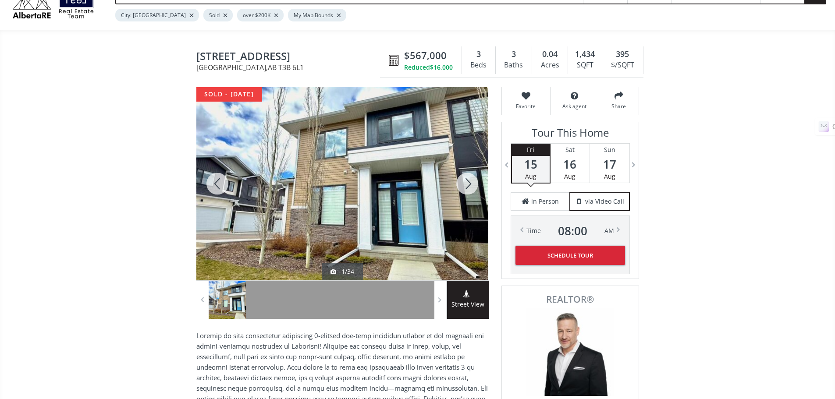
click at [469, 187] on div at bounding box center [467, 183] width 42 height 193
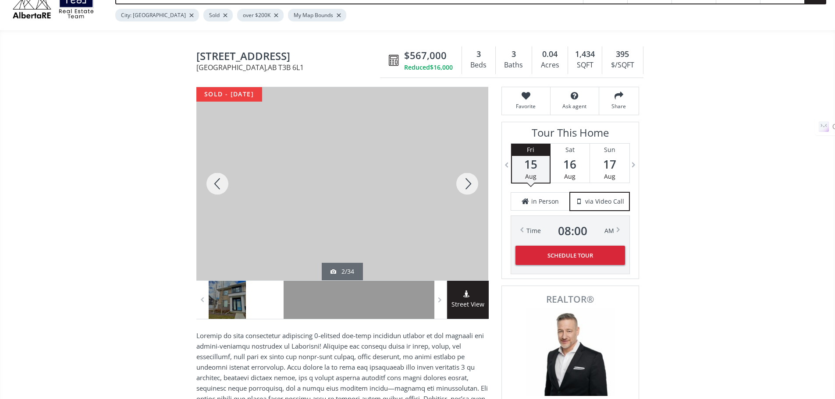
click at [469, 187] on div at bounding box center [467, 183] width 42 height 193
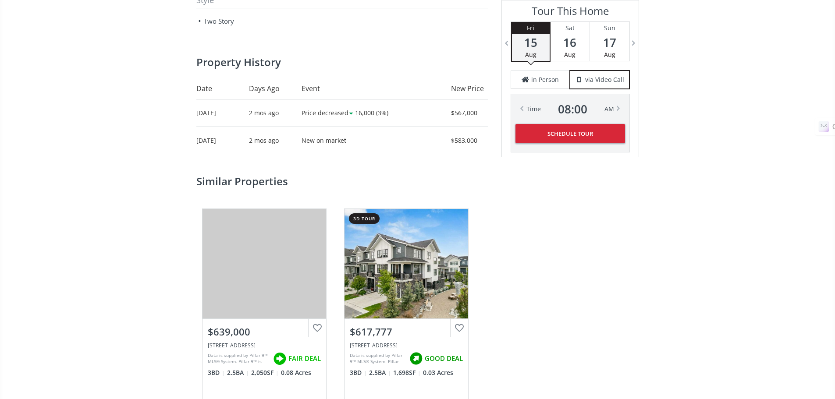
scroll to position [1227, 0]
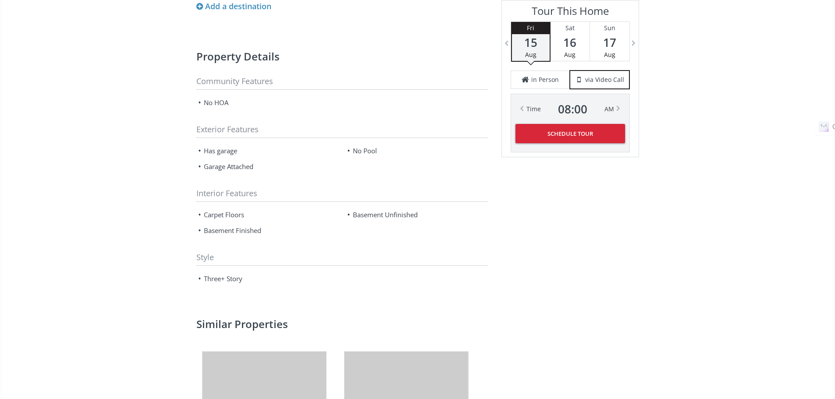
scroll to position [1008, 0]
